Goal: Check status: Check status

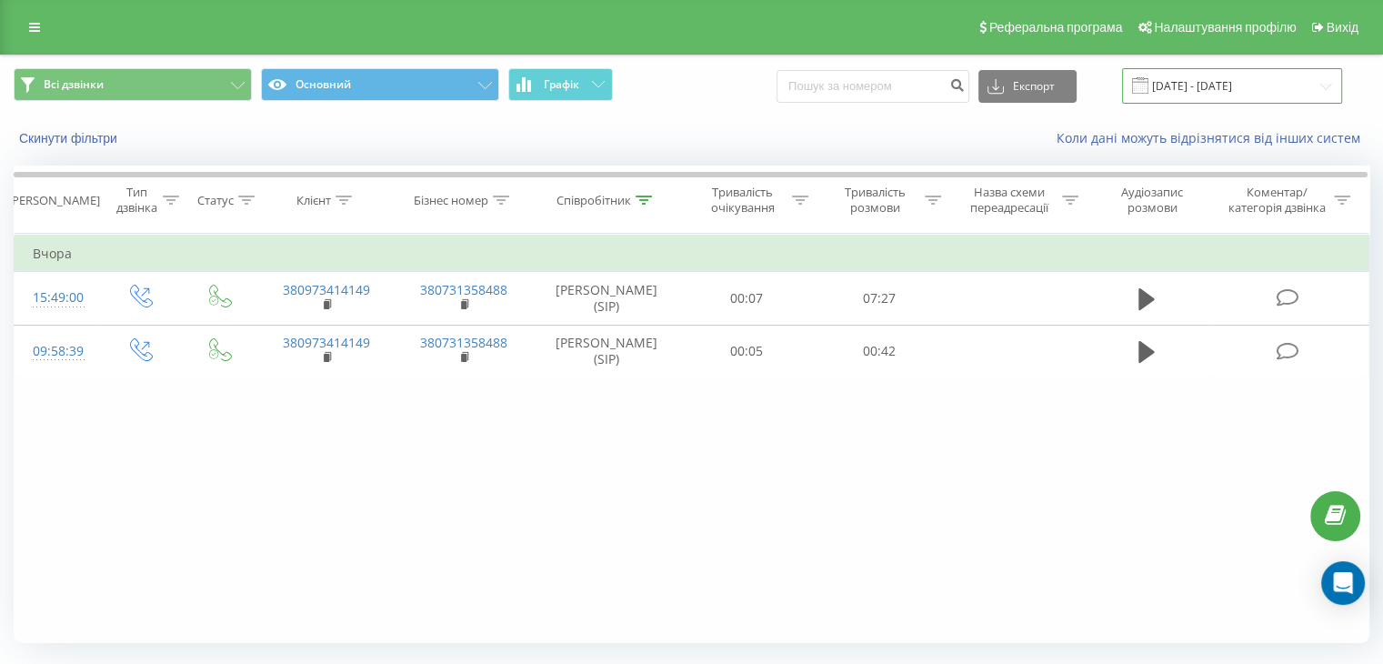
click at [1277, 81] on input "[DATE] - [DATE]" at bounding box center [1232, 85] width 220 height 35
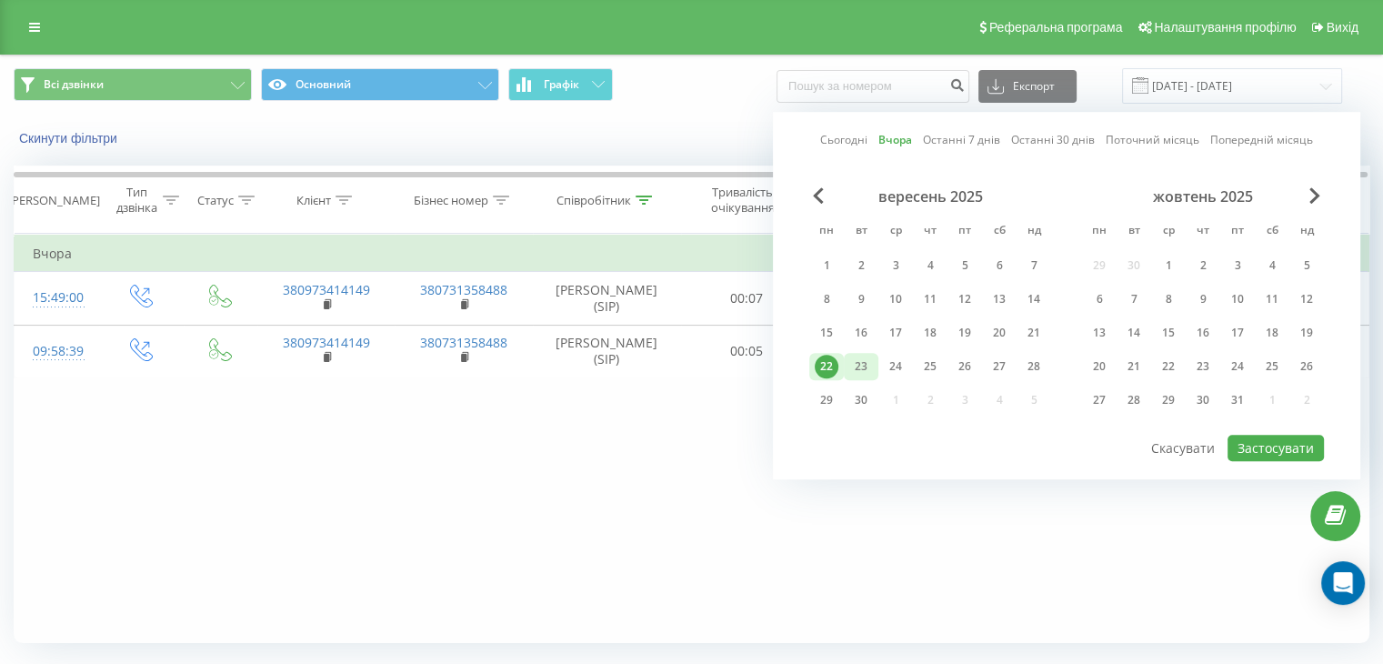
click at [860, 368] on div "23" at bounding box center [861, 367] width 24 height 24
click at [1246, 435] on button "Застосувати" at bounding box center [1276, 448] width 96 height 26
type input "23.09.2025 - 23.09.2025"
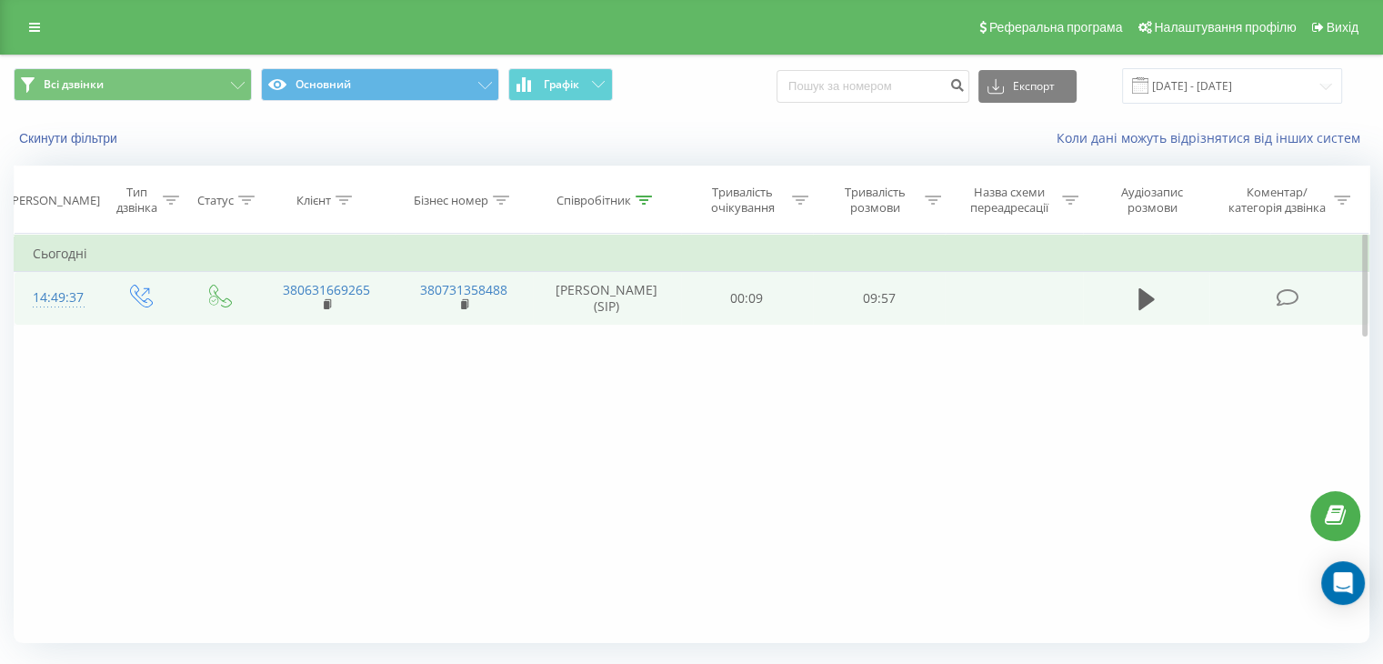
click at [1222, 296] on td at bounding box center [1288, 298] width 159 height 53
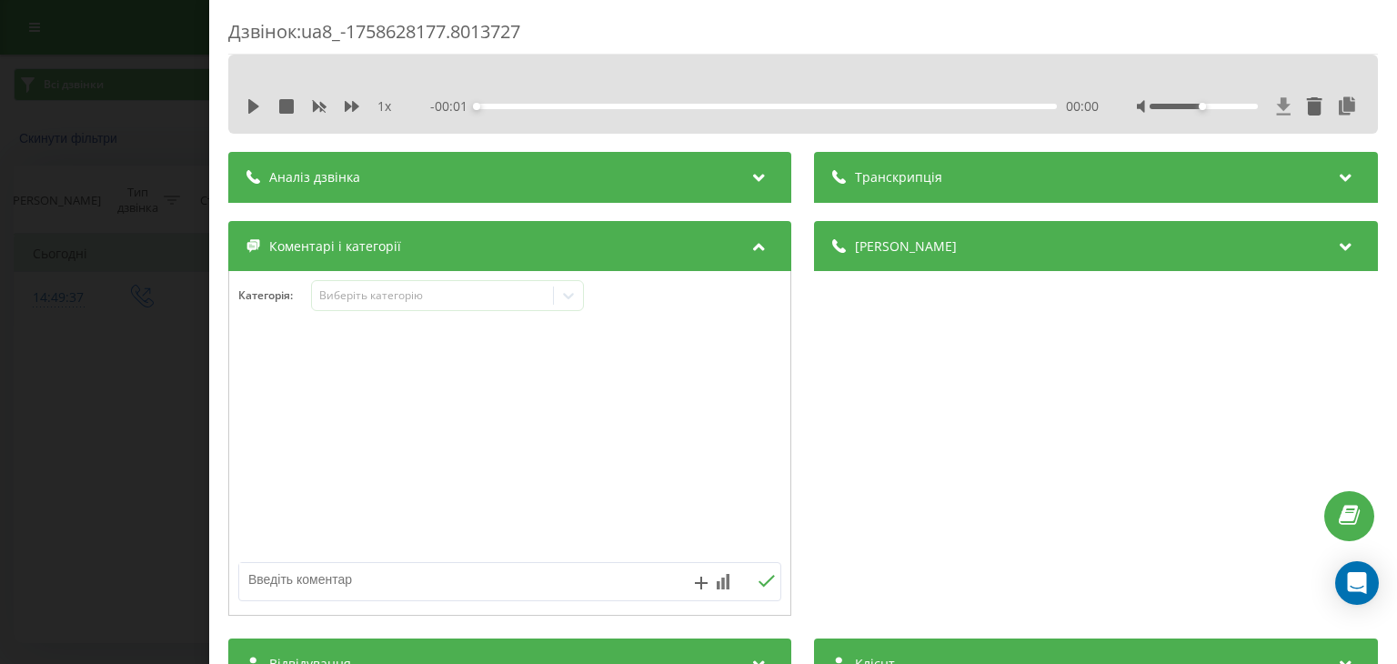
click at [1277, 106] on icon at bounding box center [1284, 105] width 14 height 17
